Goal: Task Accomplishment & Management: Manage account settings

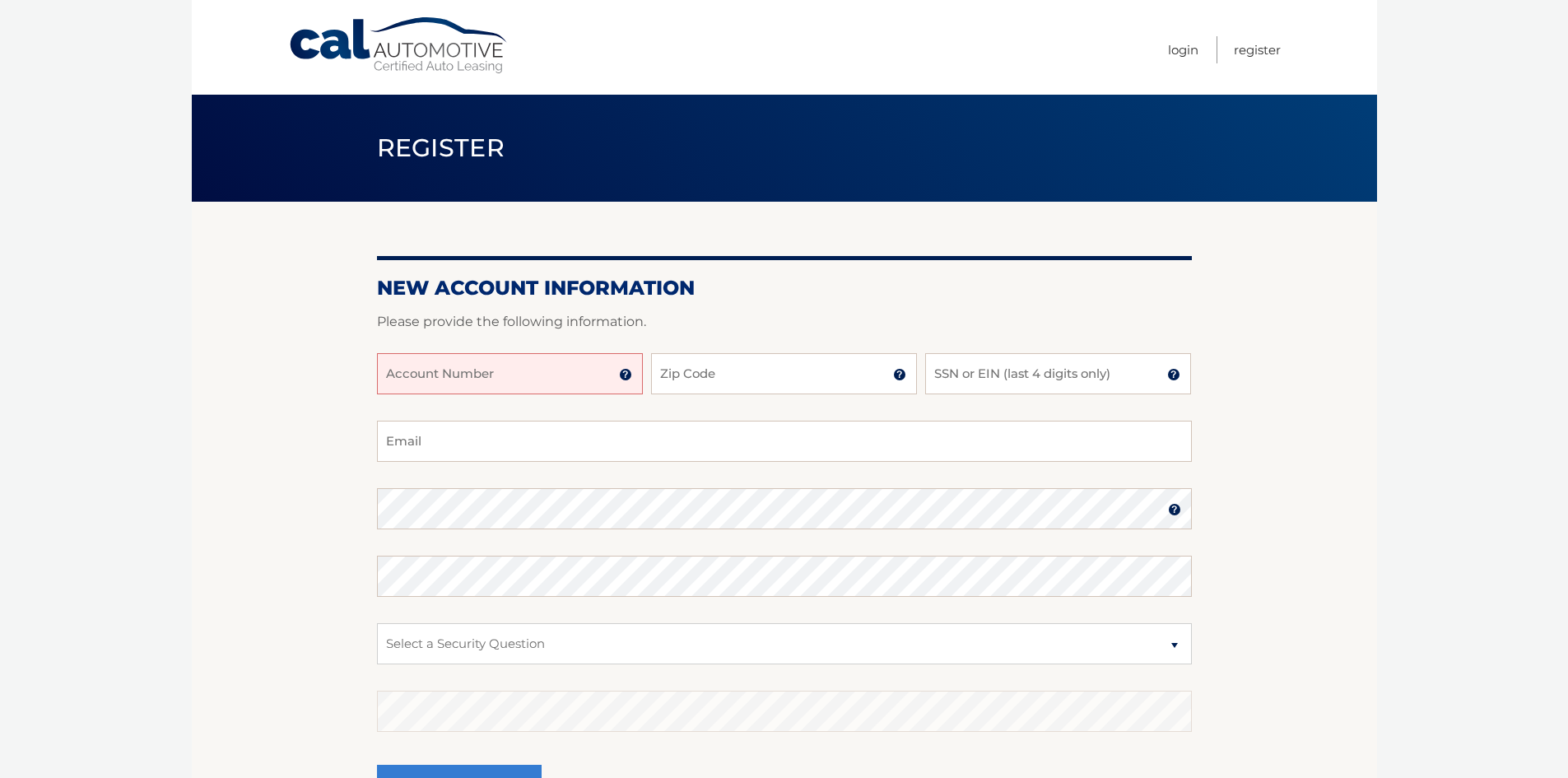
click at [527, 374] on input "Account Number" at bounding box center [510, 373] width 266 height 41
type input "44456018132"
click at [772, 365] on input "Zip Code" at bounding box center [784, 373] width 266 height 41
type input "10977"
type input "mg1483@gmail.com"
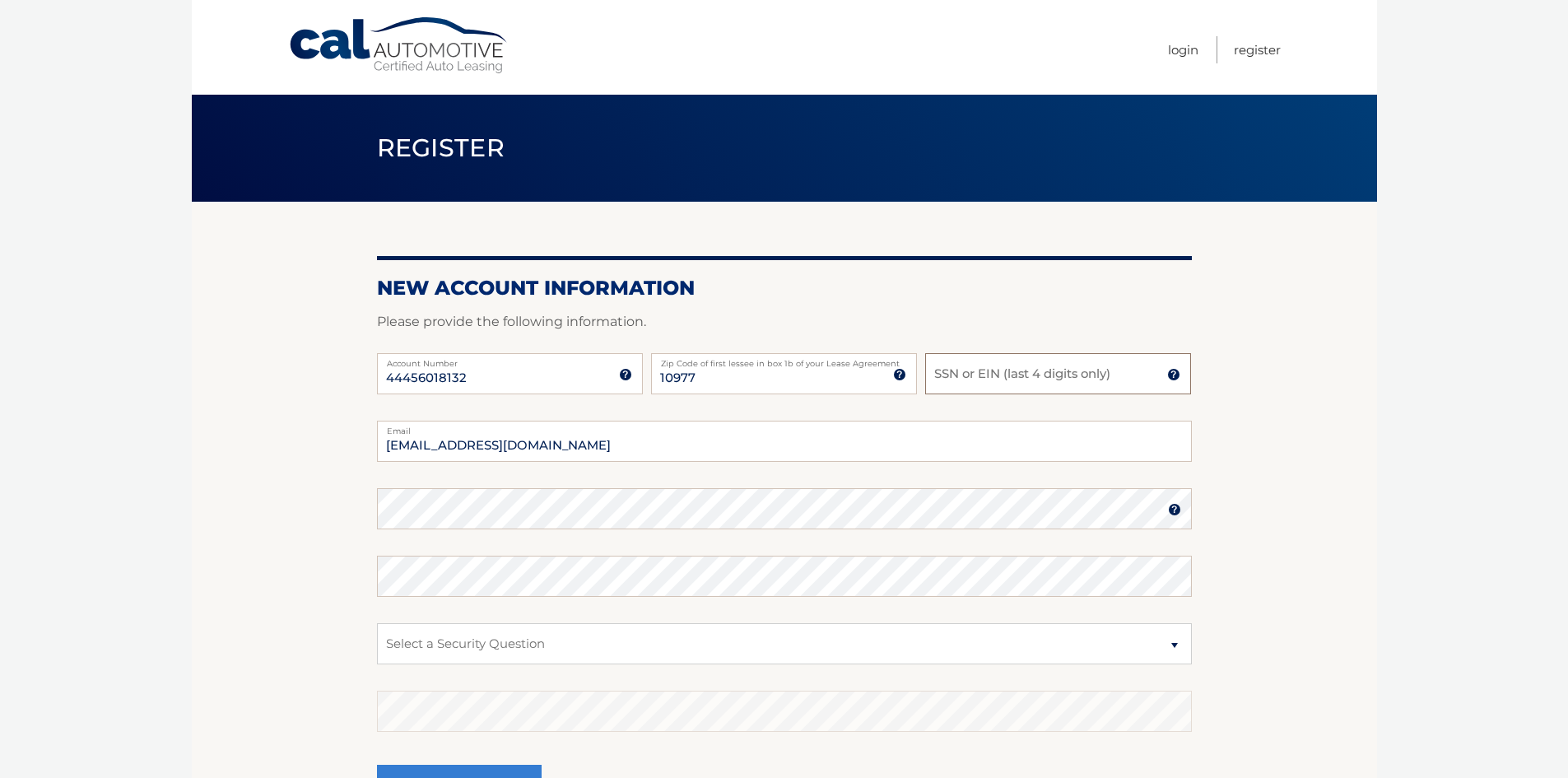
click at [957, 374] on input "SSN or EIN (last 4 digits only)" at bounding box center [1058, 373] width 266 height 41
type input "8429"
click at [1180, 643] on select "Select a Security Question What was the name of your elementary school? What is…" at bounding box center [784, 643] width 815 height 41
select select "2"
click at [377, 623] on select "Select a Security Question What was the name of your elementary school? What is…" at bounding box center [784, 643] width 815 height 41
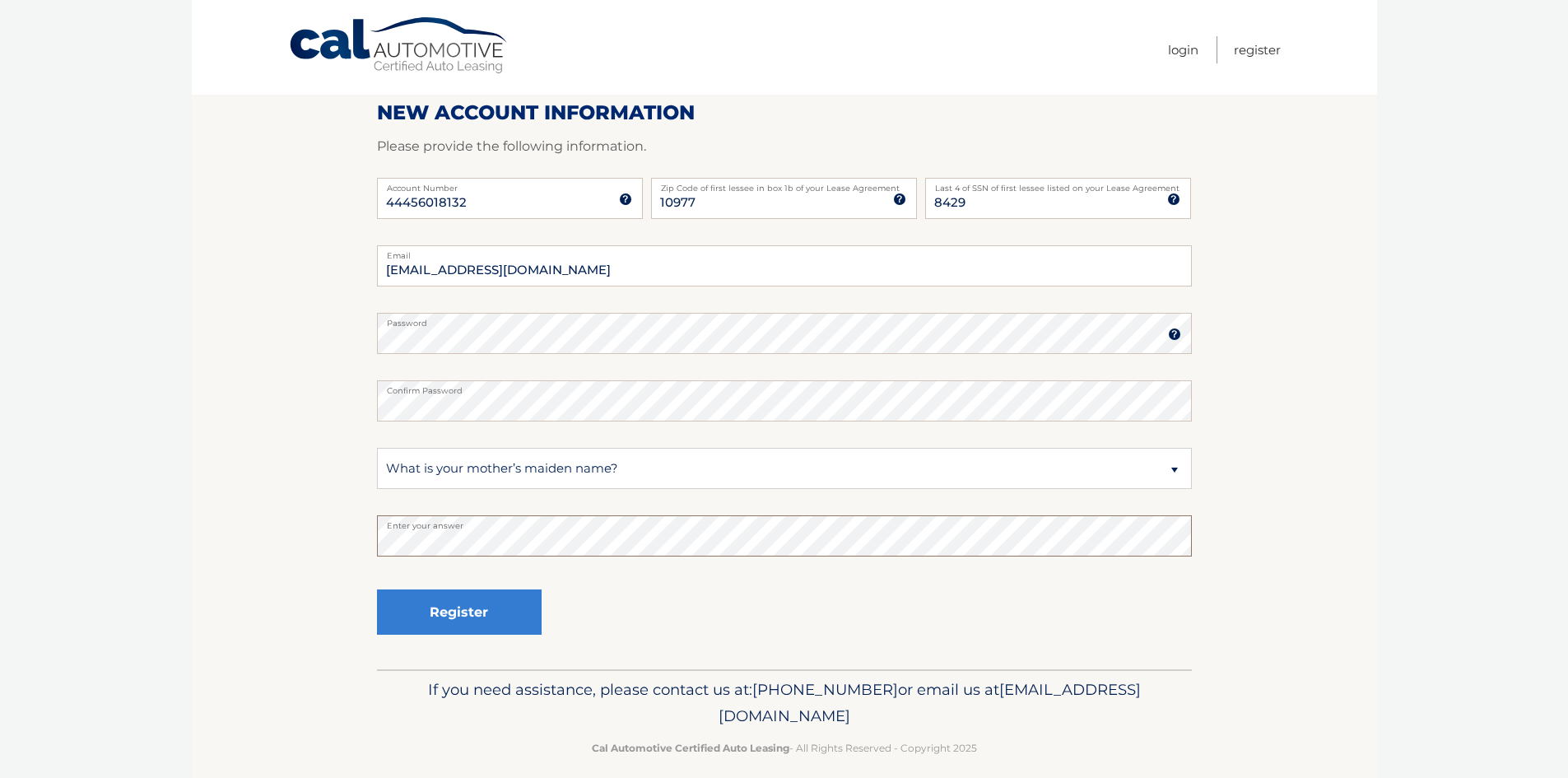
scroll to position [192, 0]
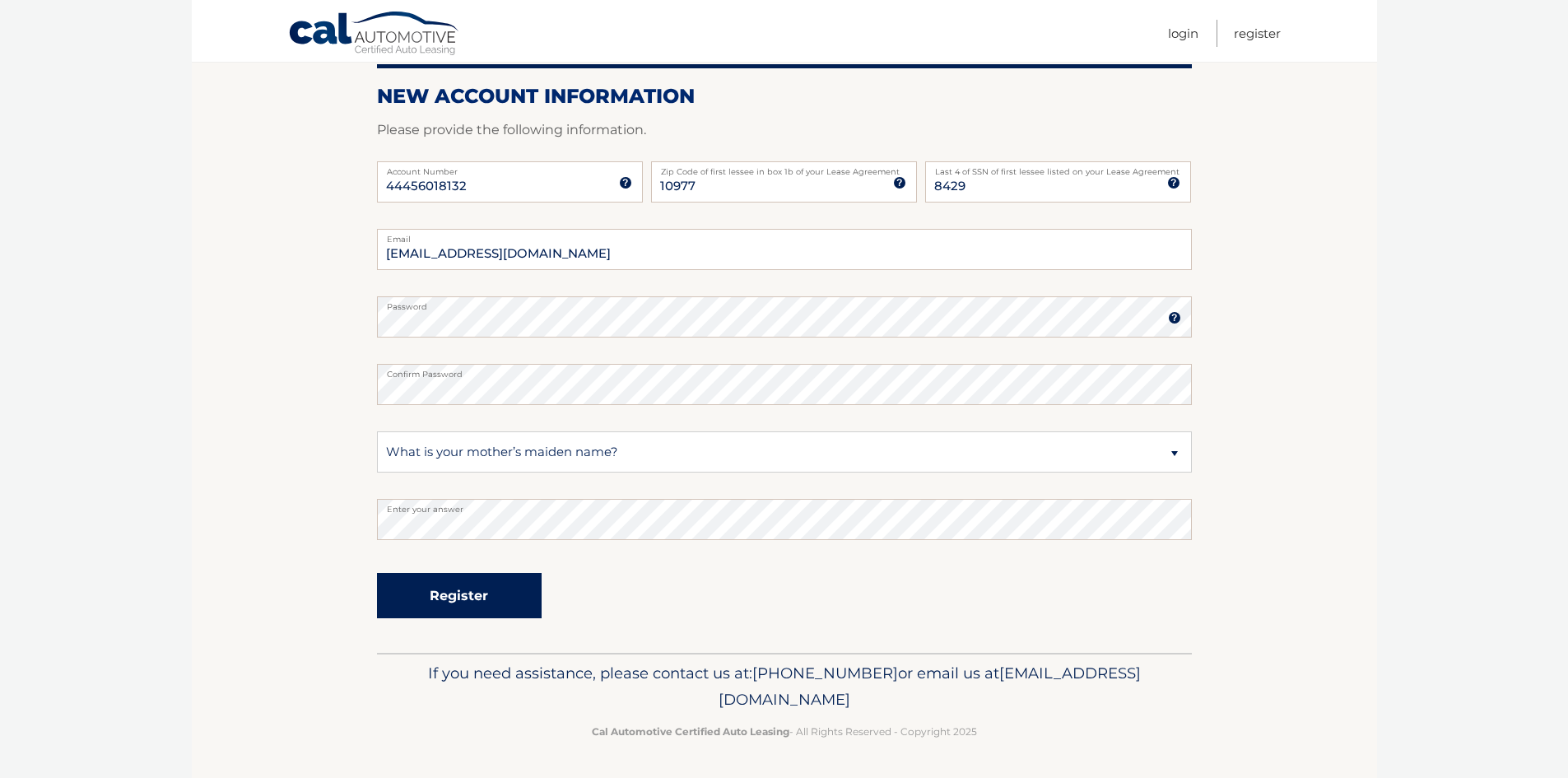
click at [438, 594] on button "Register" at bounding box center [459, 595] width 165 height 45
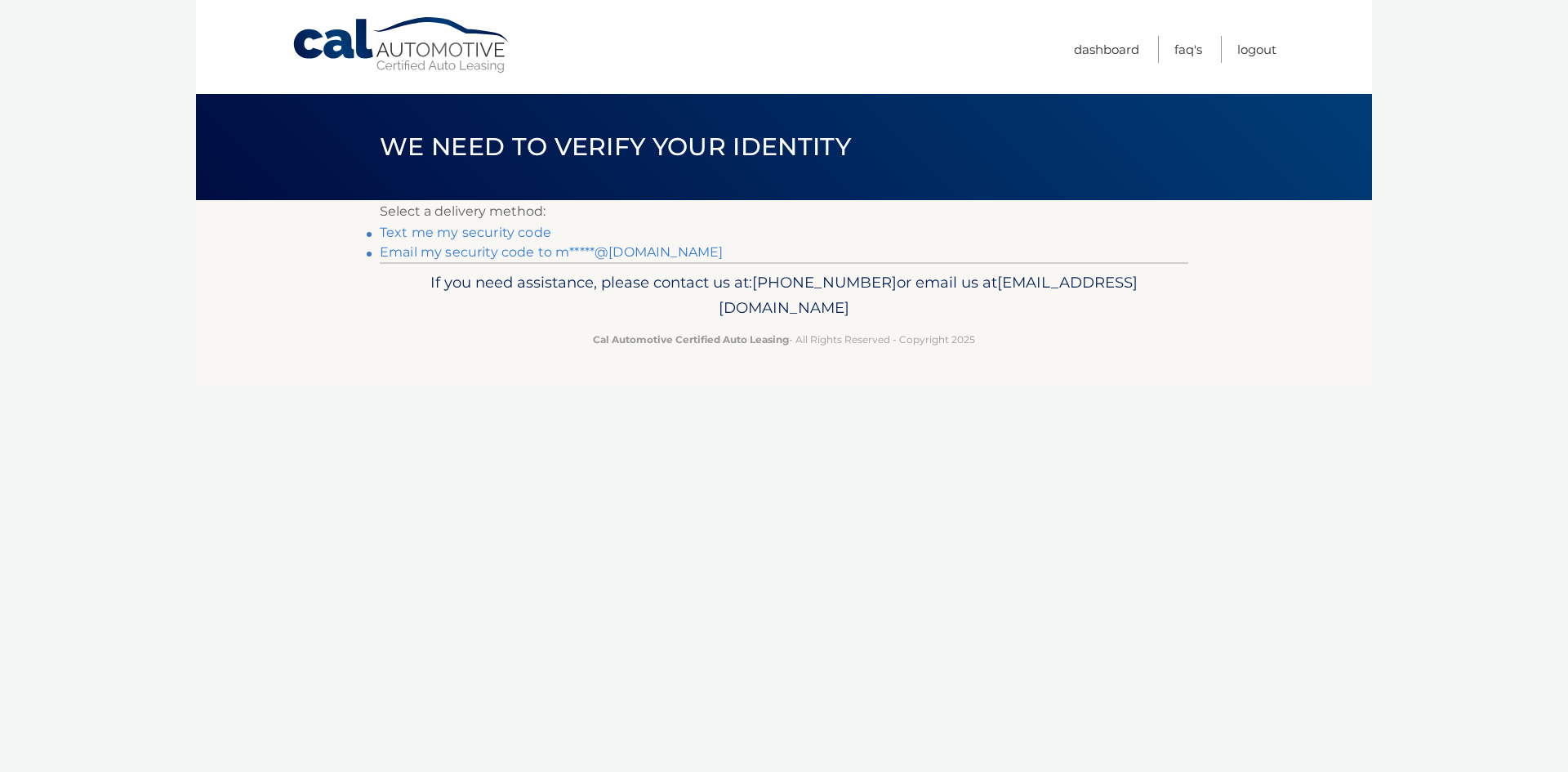
click at [446, 252] on link "Email my security code to m*****@[DOMAIN_NAME]" at bounding box center [552, 252] width 343 height 16
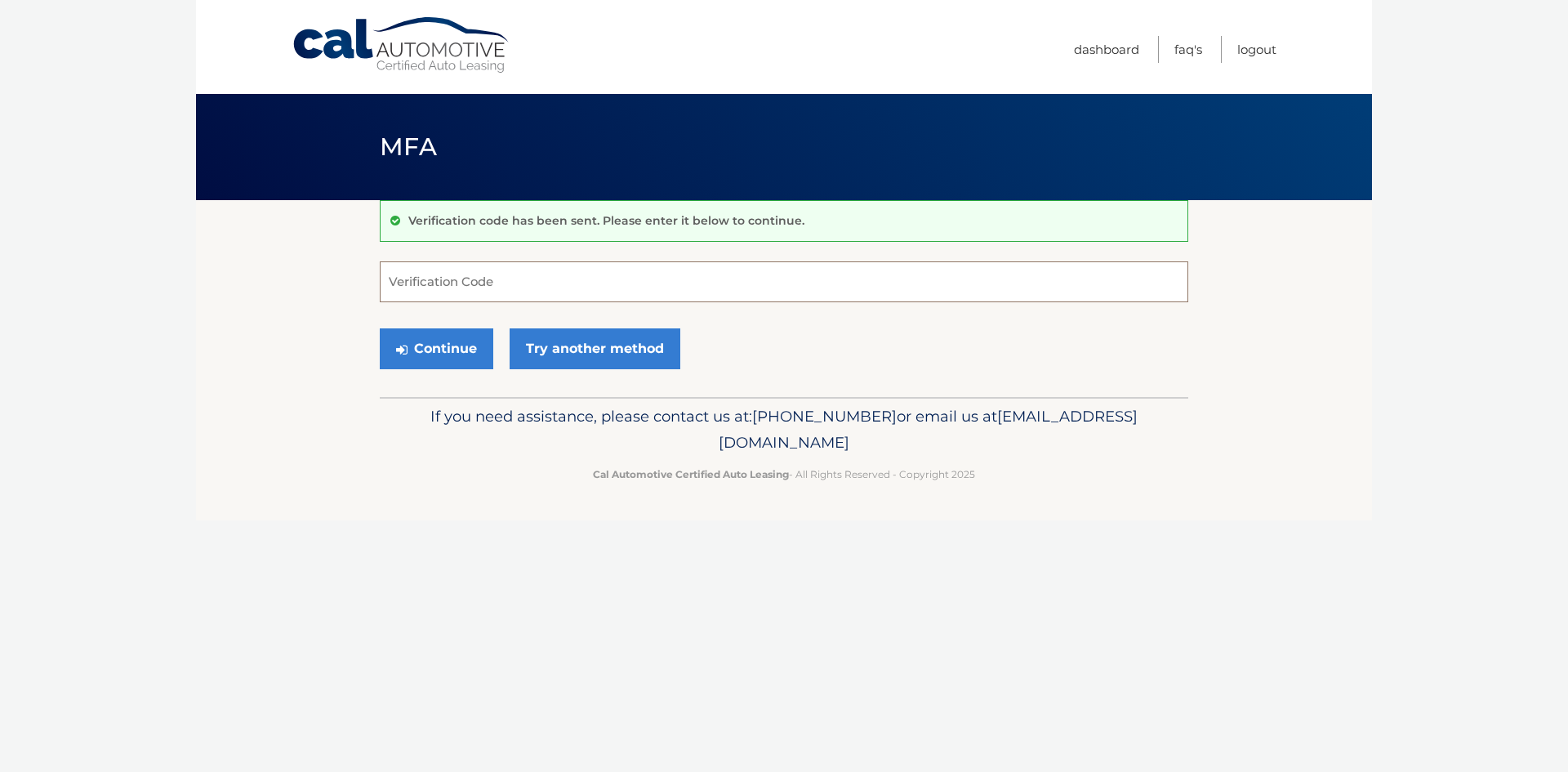
paste input "734364"
type input "734364"
click at [450, 354] on button "Continue" at bounding box center [437, 348] width 113 height 41
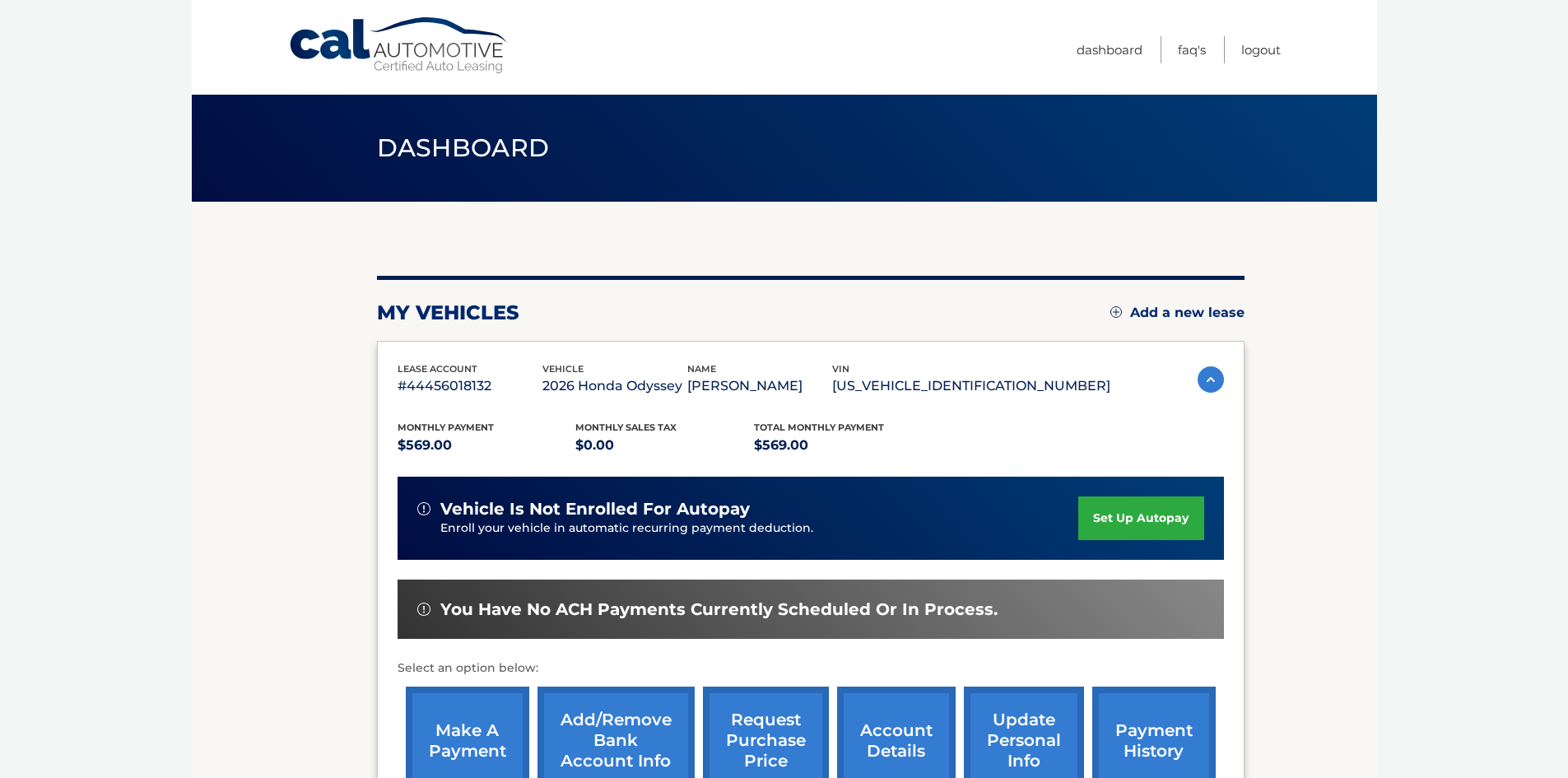
click at [1148, 515] on link "set up autopay" at bounding box center [1140, 518] width 125 height 44
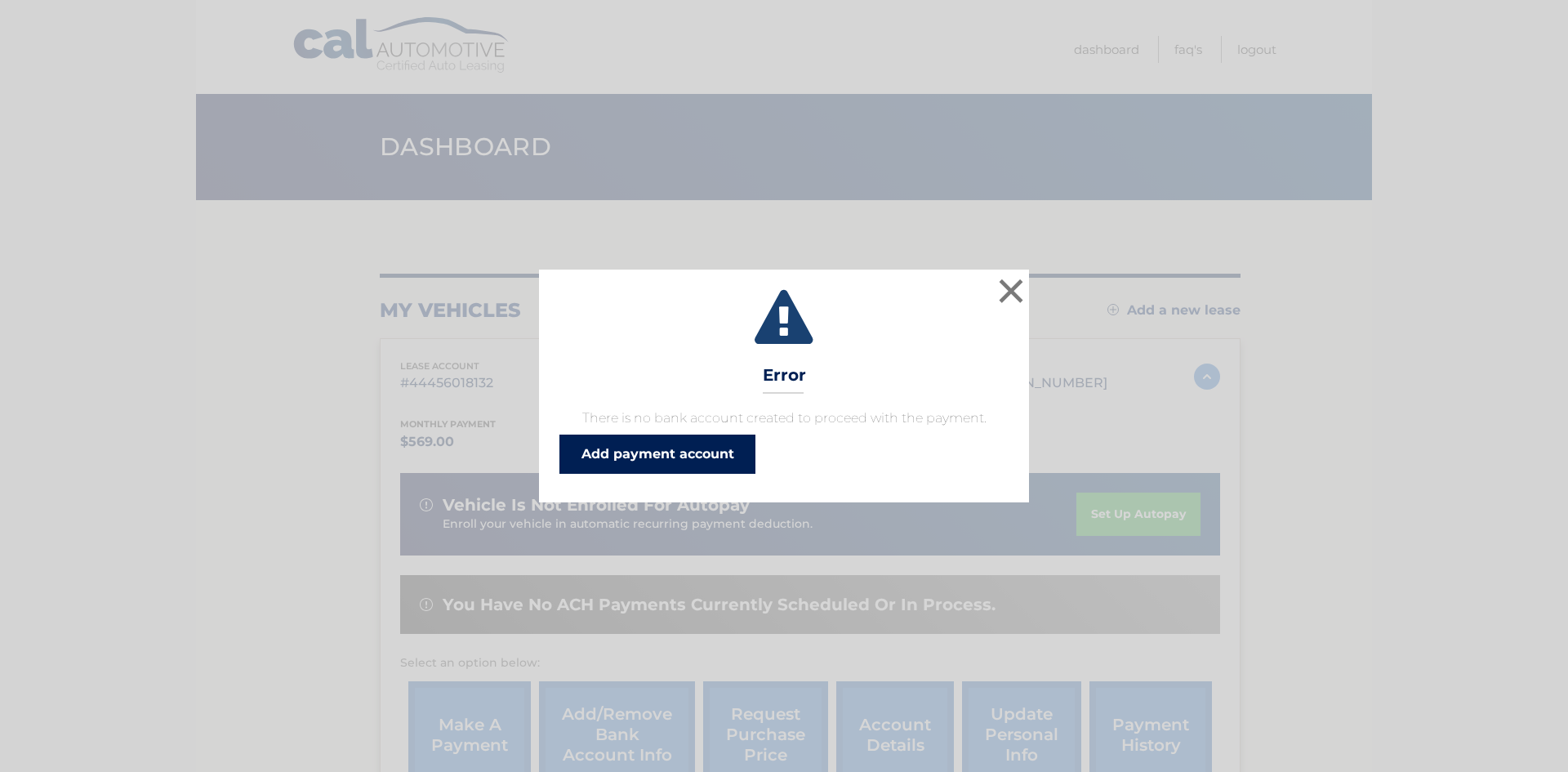
click at [699, 456] on link "Add payment account" at bounding box center [657, 453] width 196 height 39
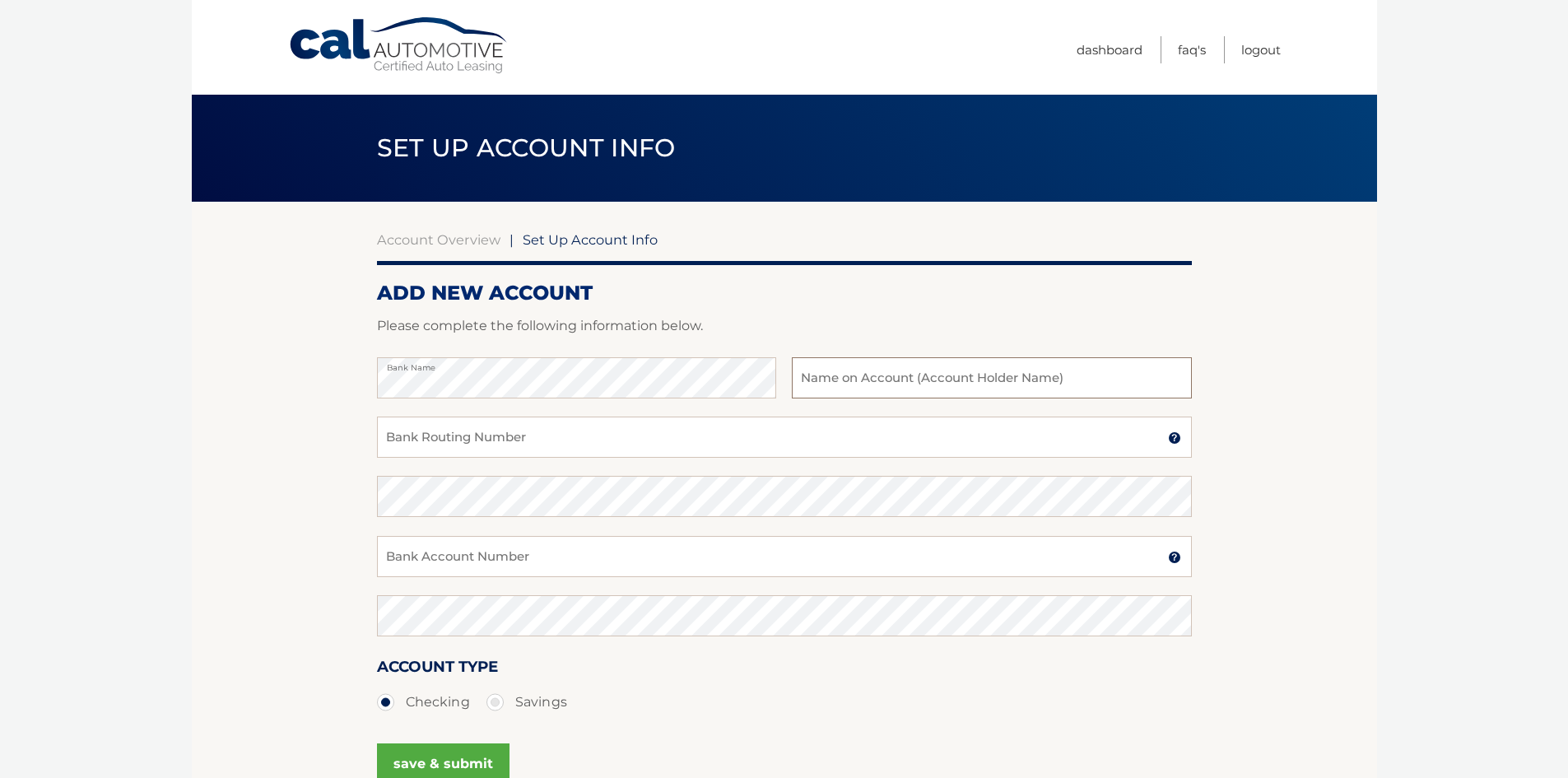
click at [992, 379] on input "text" at bounding box center [991, 377] width 399 height 41
type input "Moshe glatzer"
click at [712, 438] on input "Bank Routing Number" at bounding box center [784, 436] width 815 height 41
type input "021000021"
click at [607, 558] on input "Bank Account Number" at bounding box center [784, 556] width 815 height 41
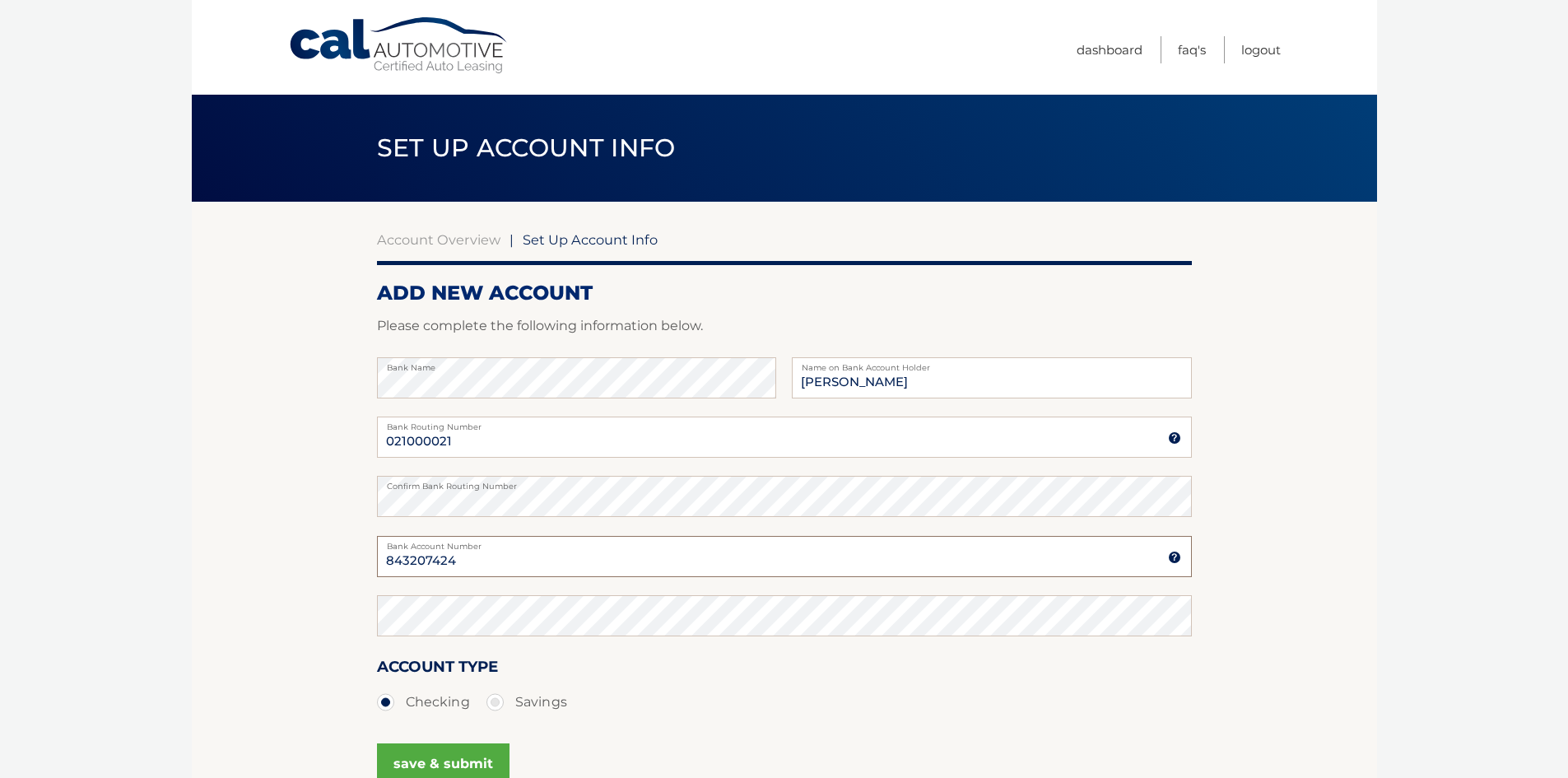
type input "843207424"
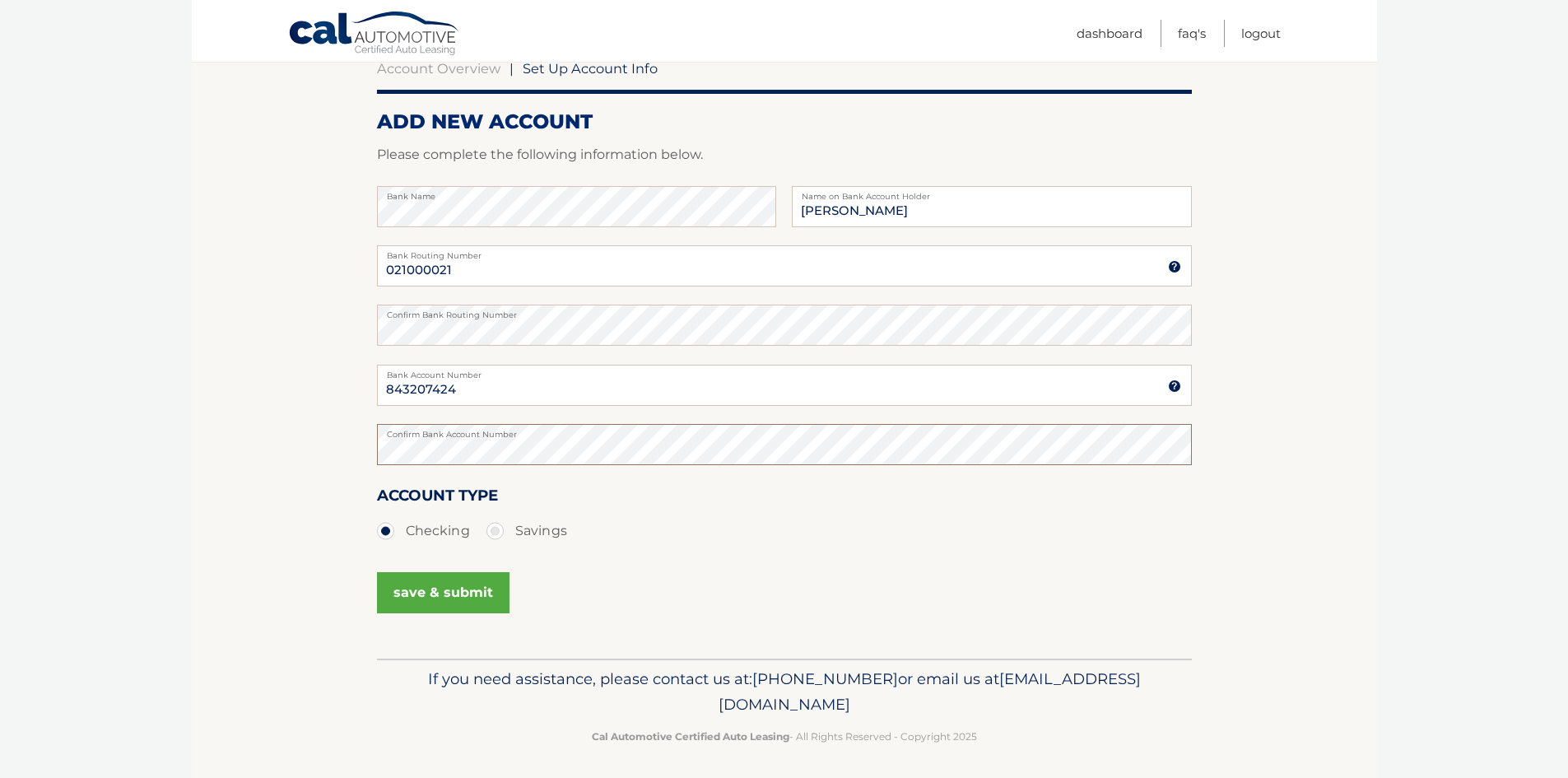
scroll to position [177, 0]
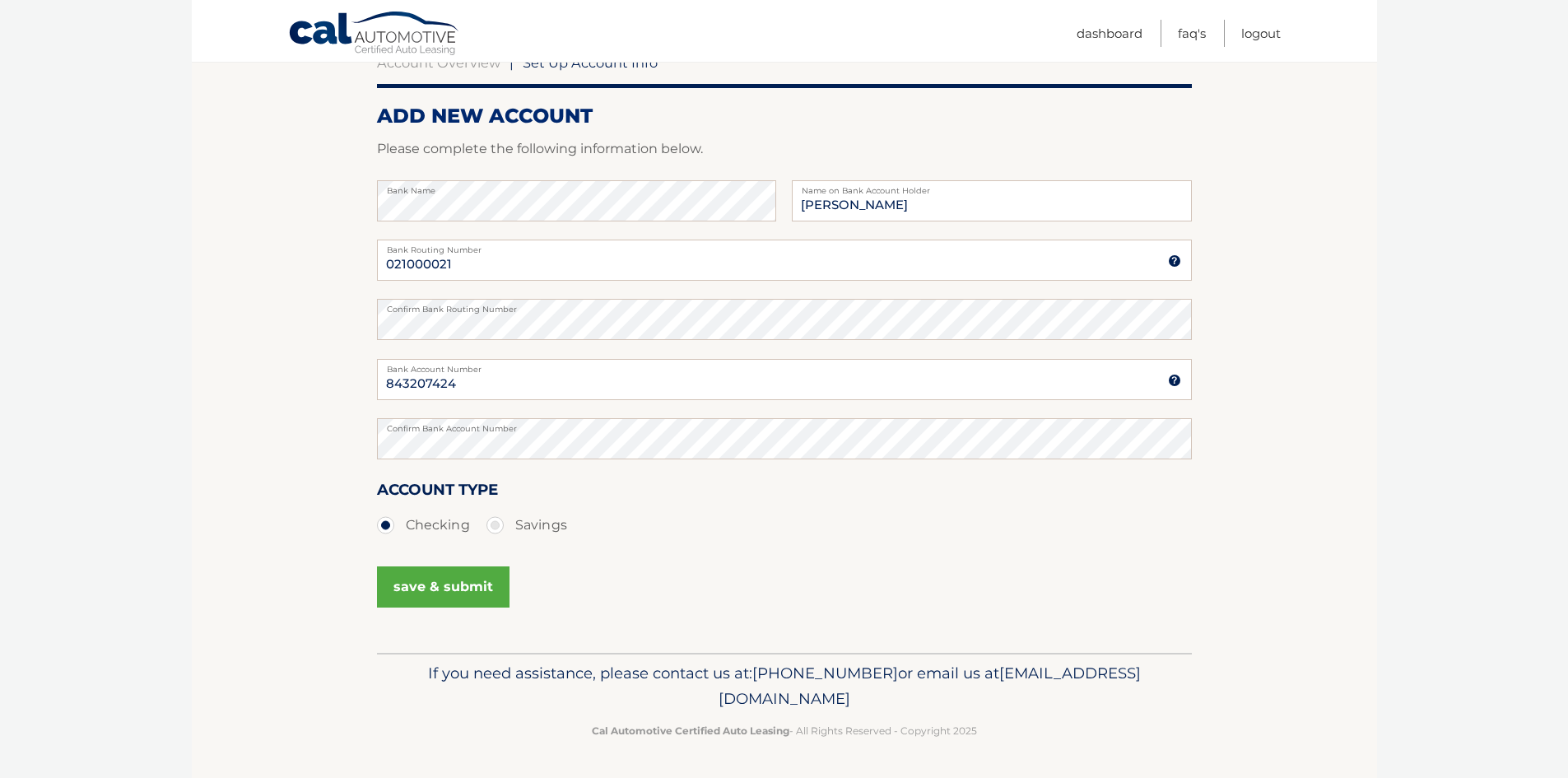
click at [437, 585] on button "save & submit" at bounding box center [443, 586] width 132 height 41
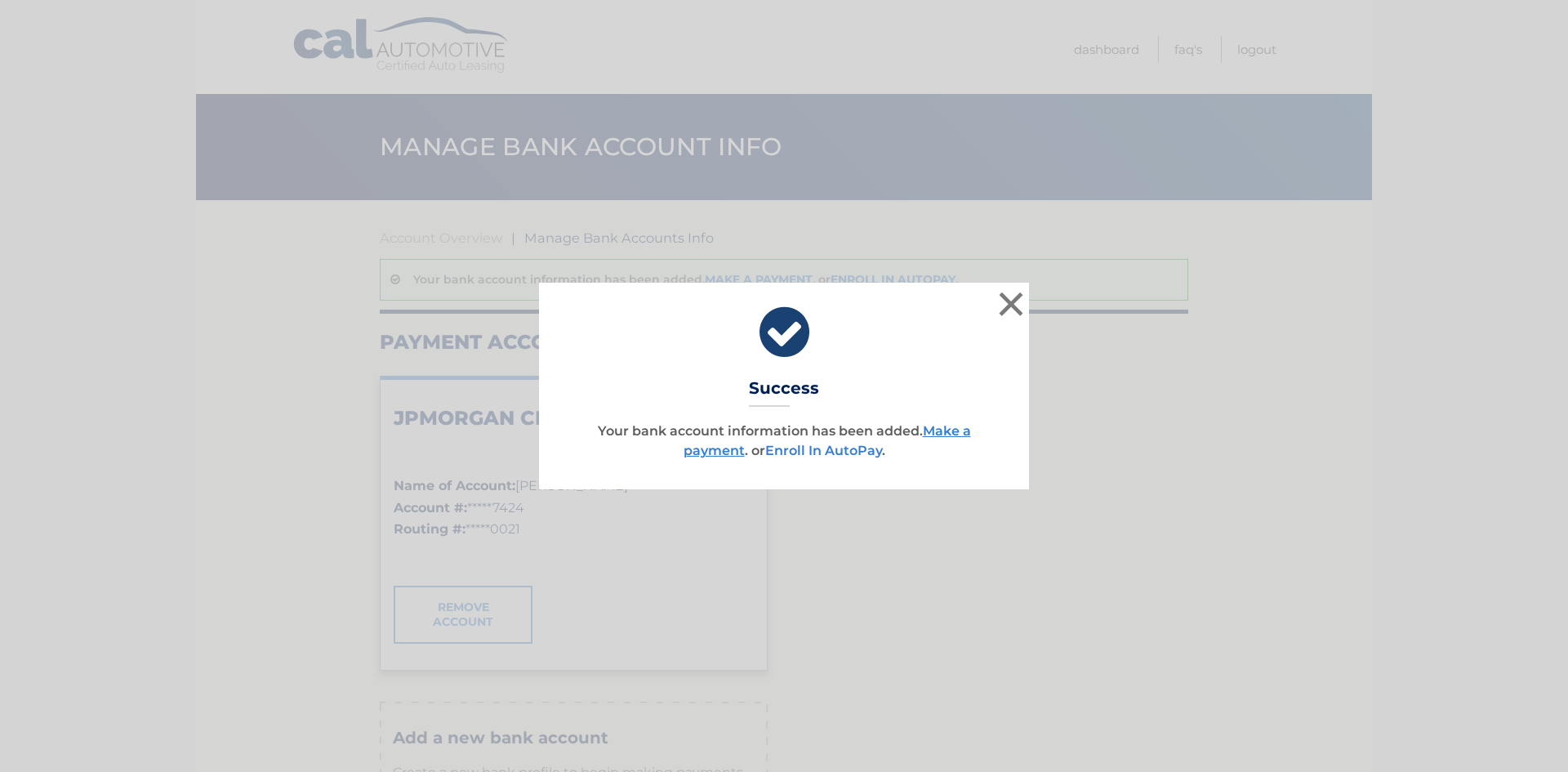
click at [789, 448] on link "Enroll In AutoPay" at bounding box center [824, 450] width 117 height 16
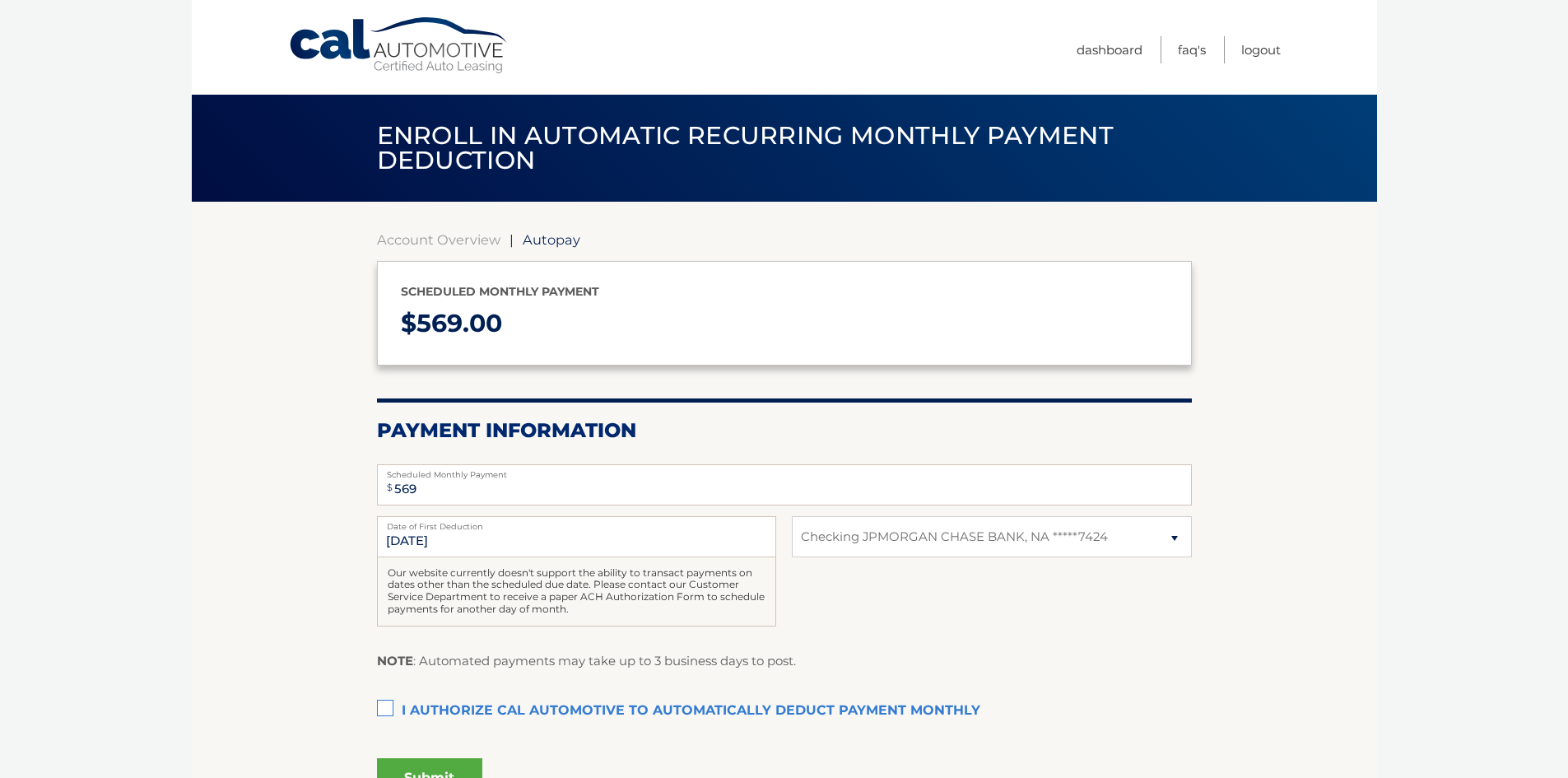
select select "M2Q2ZmMzMmItZmNlMy00MGY5LTgzNmEtZTBhZDUzYjBmZWIw"
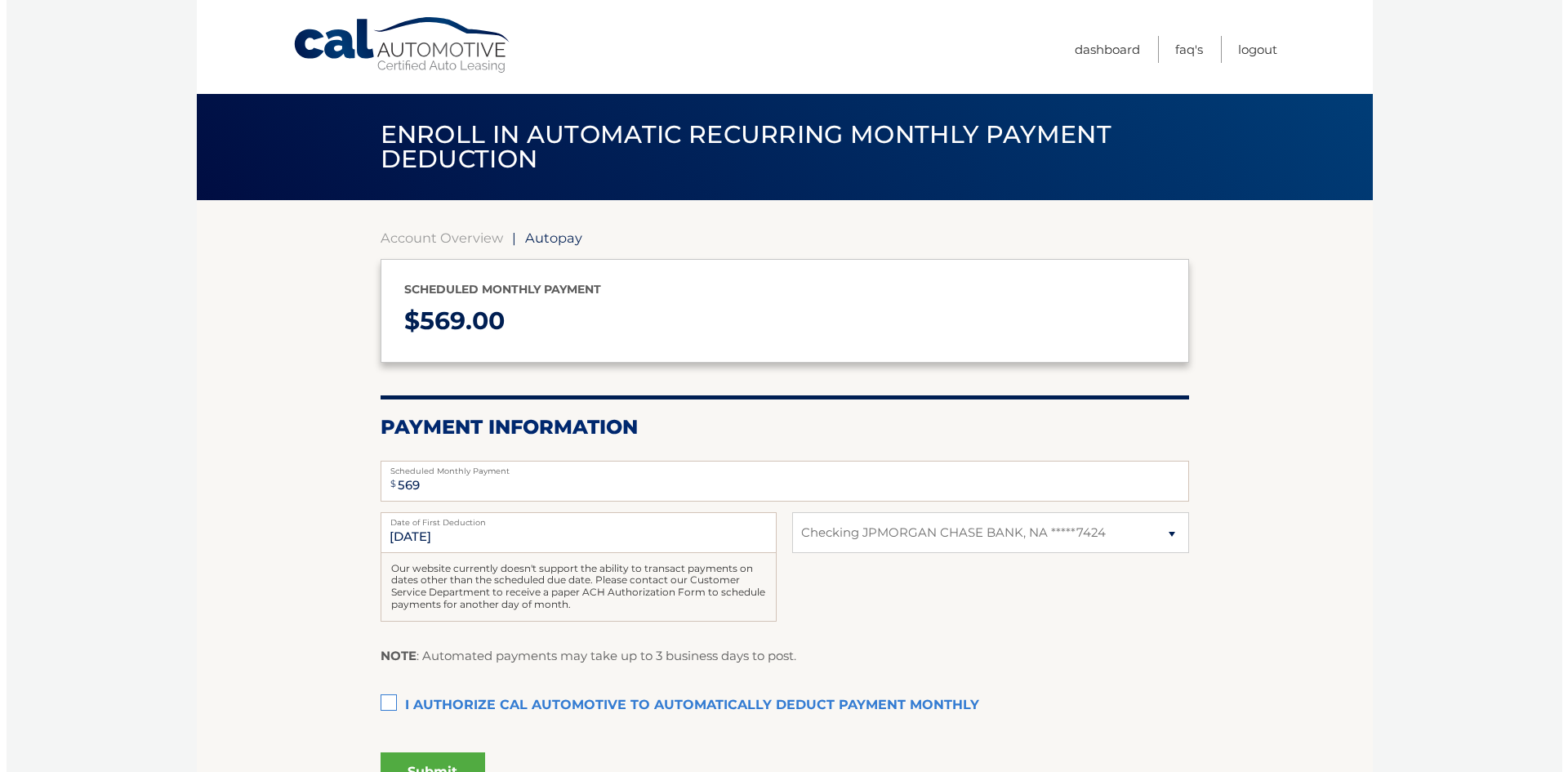
scroll to position [81, 0]
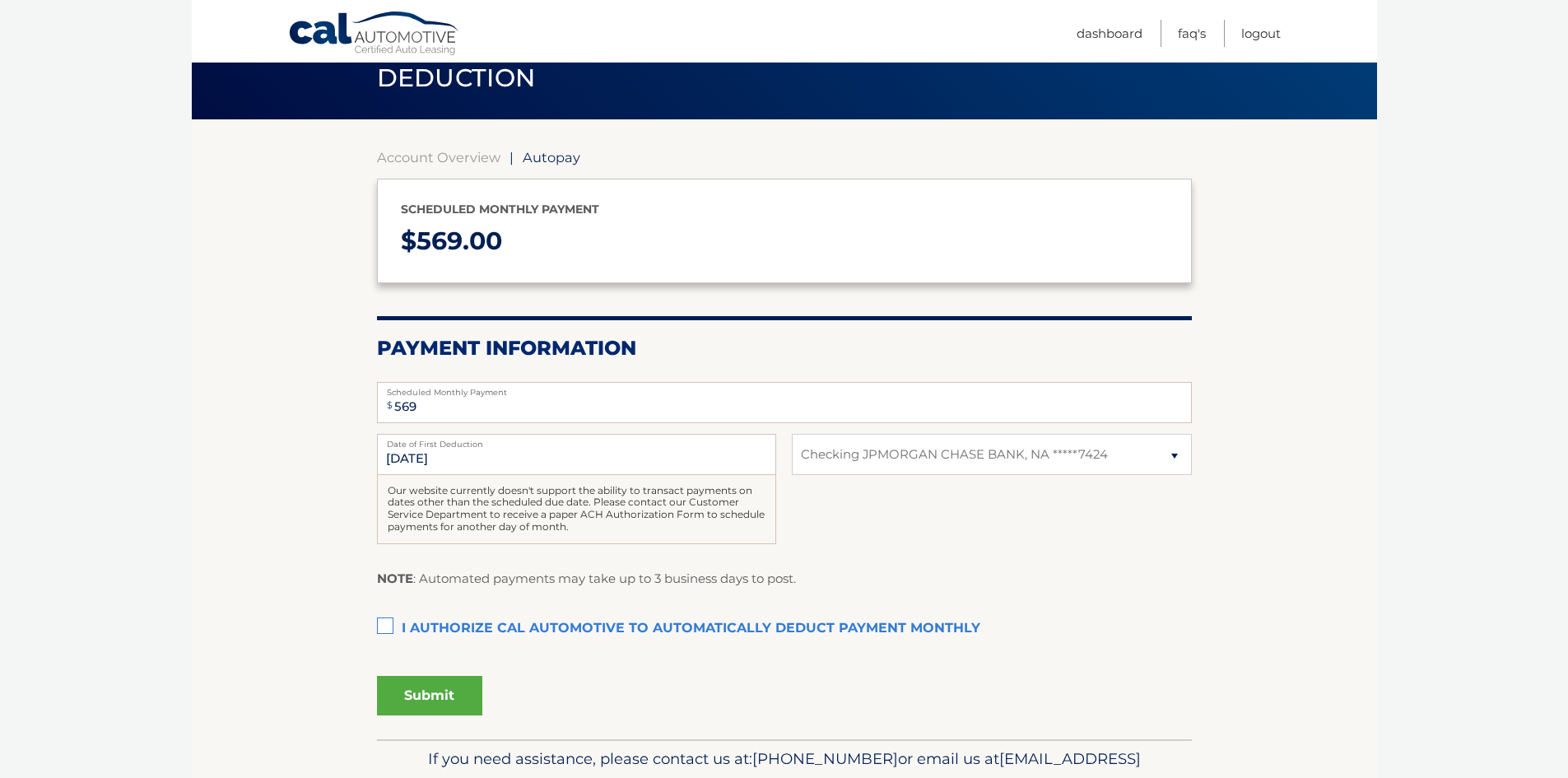
click at [384, 624] on label "I authorize cal automotive to automatically deduct payment monthly This checkbo…" at bounding box center [784, 628] width 815 height 33
click at [0, 0] on input "I authorize cal automotive to automatically deduct payment monthly This checkbo…" at bounding box center [0, 0] width 0 height 0
click at [425, 697] on button "Submit" at bounding box center [429, 695] width 105 height 39
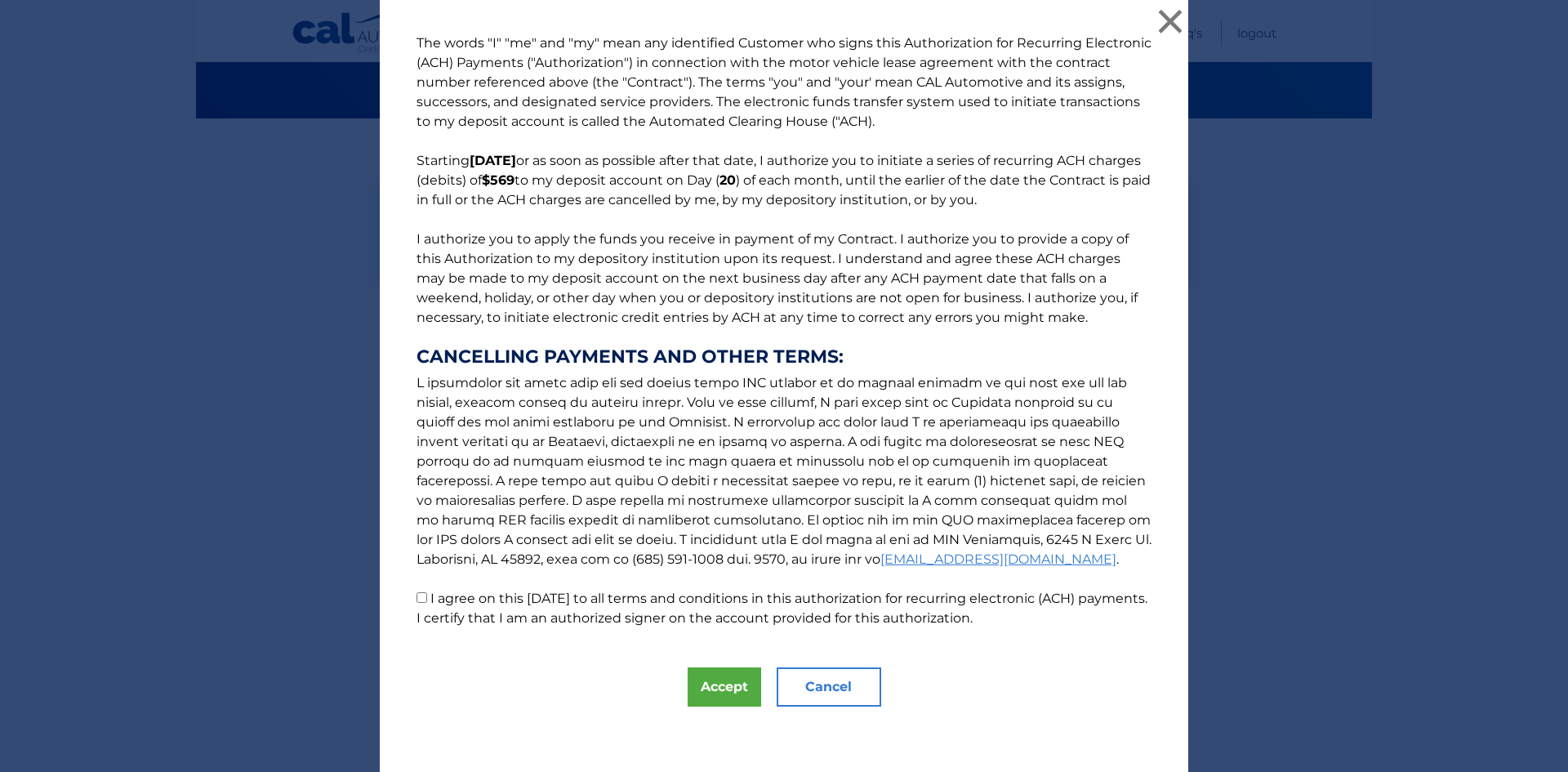
click at [417, 597] on input "I agree on this 09/28/2025 to all terms and conditions in this authorization fo…" at bounding box center [422, 597] width 11 height 11
checkbox input "true"
click at [735, 686] on button "Accept" at bounding box center [724, 686] width 73 height 39
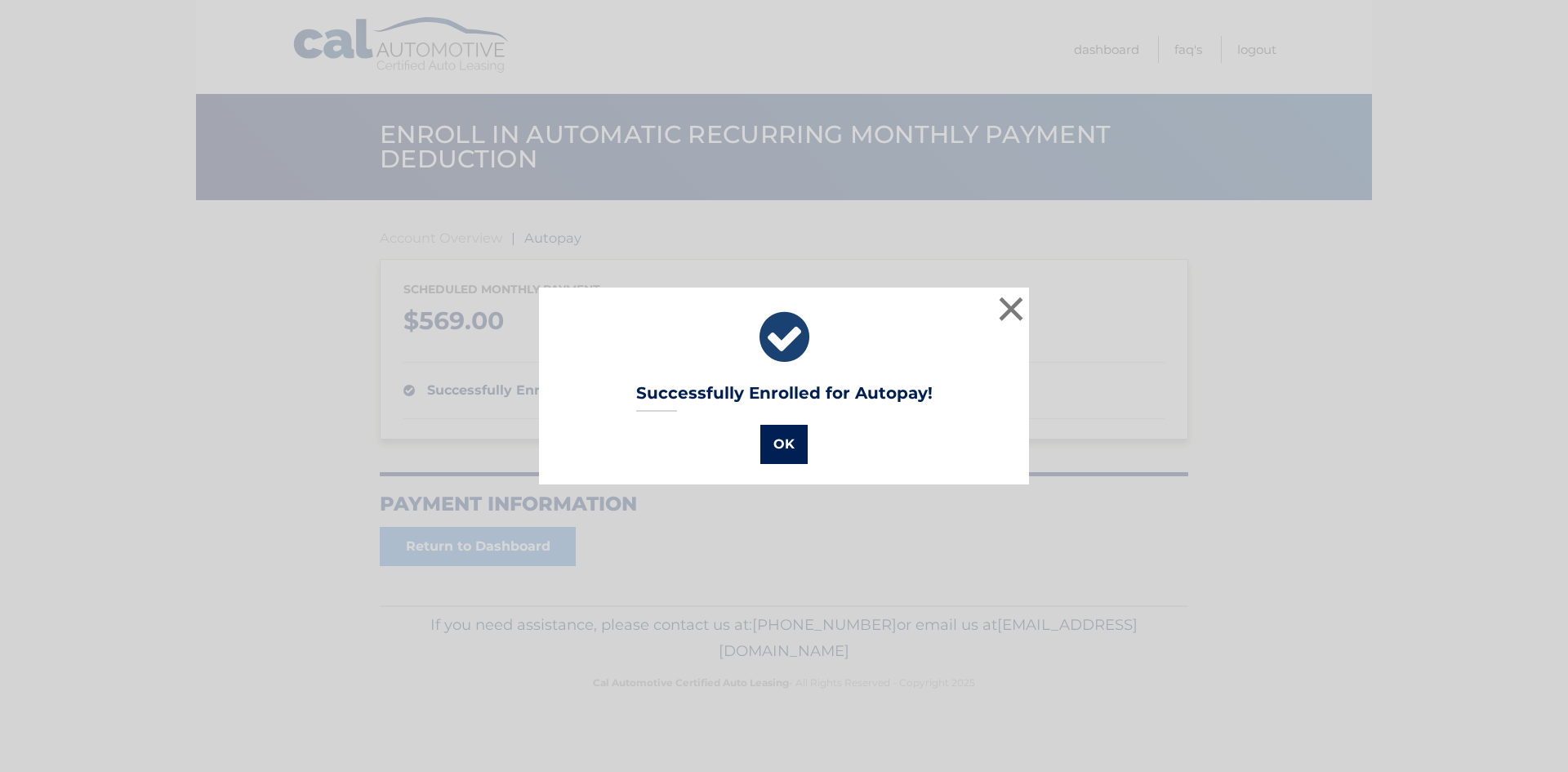
click at [786, 445] on button "OK" at bounding box center [784, 444] width 48 height 39
